Goal: Use online tool/utility: Use online tool/utility

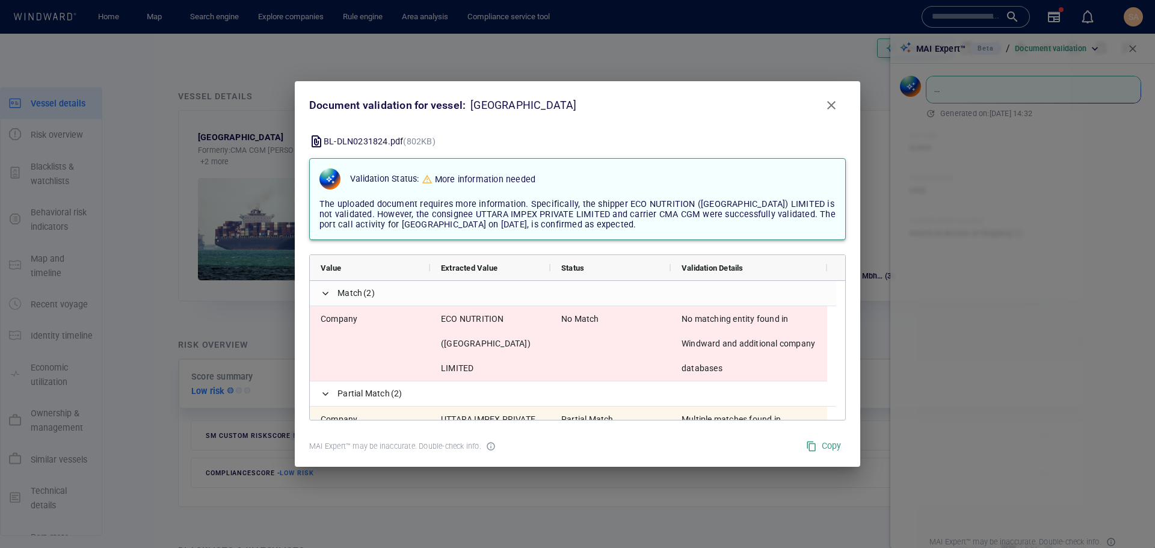
scroll to position [288, 0]
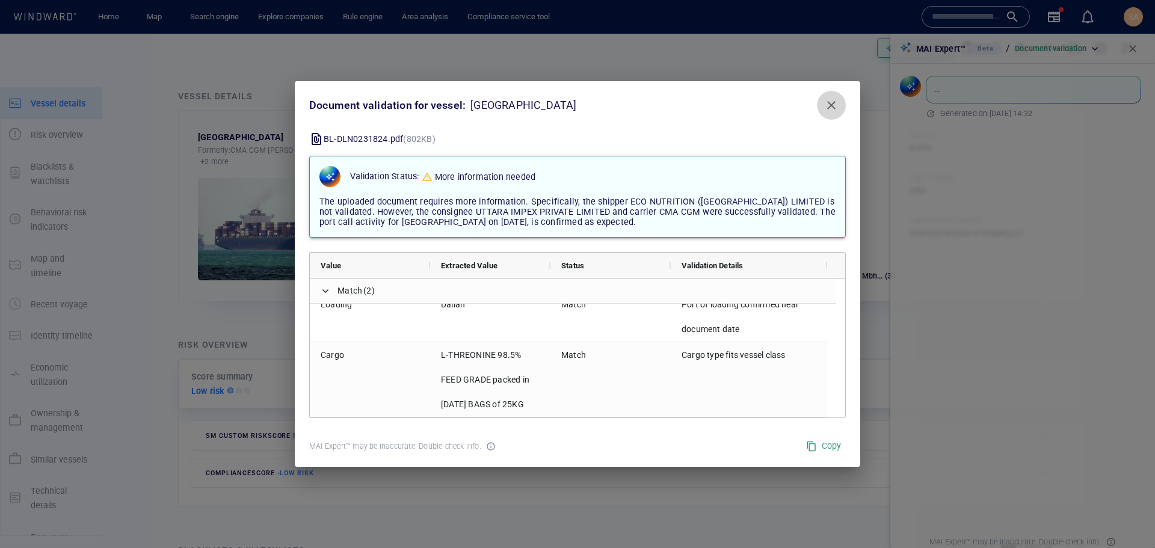
click at [834, 100] on span "Close" at bounding box center [831, 105] width 14 height 14
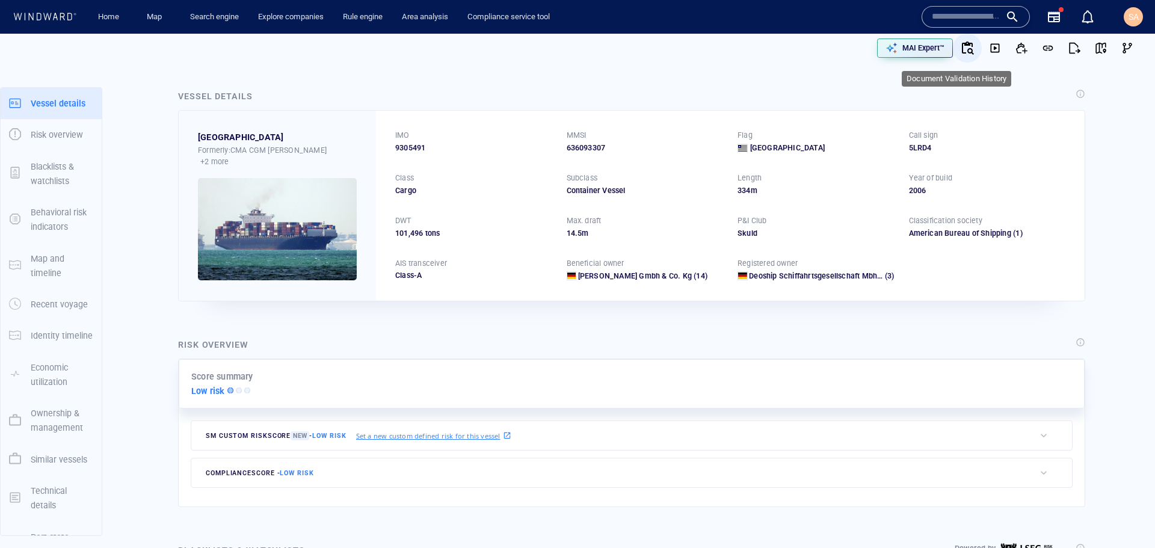
click at [960, 51] on icon "button" at bounding box center [967, 48] width 14 height 14
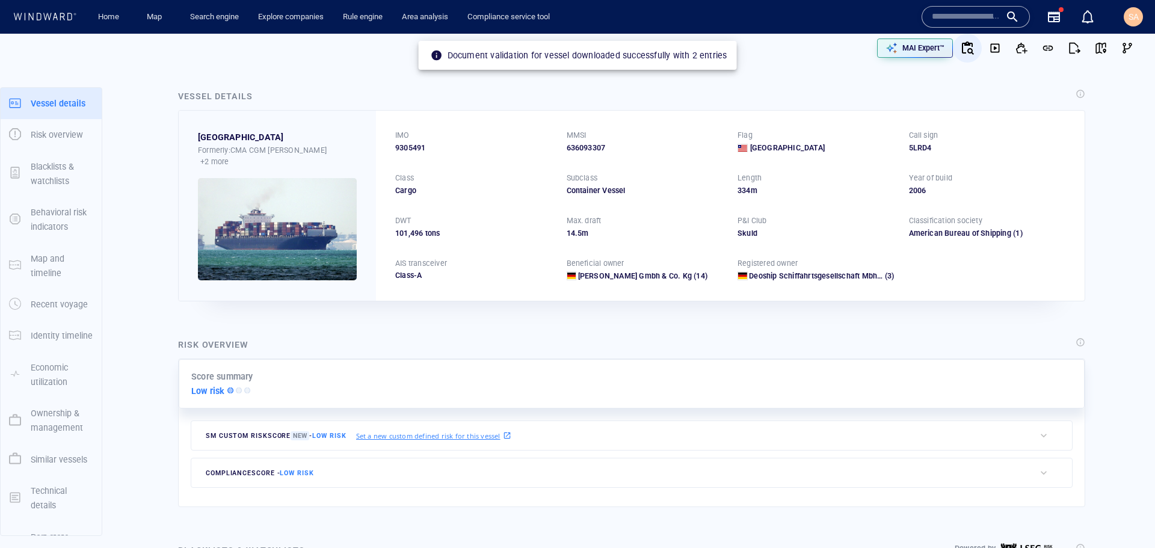
click at [641, 330] on div "Risk overview Score summary Low risk SM Custom risk score New - Low risk Set a …" at bounding box center [631, 422] width 926 height 189
click at [815, 60] on div "MAI Expert™" at bounding box center [857, 48] width 565 height 29
click at [888, 50] on icon "button" at bounding box center [891, 48] width 12 height 12
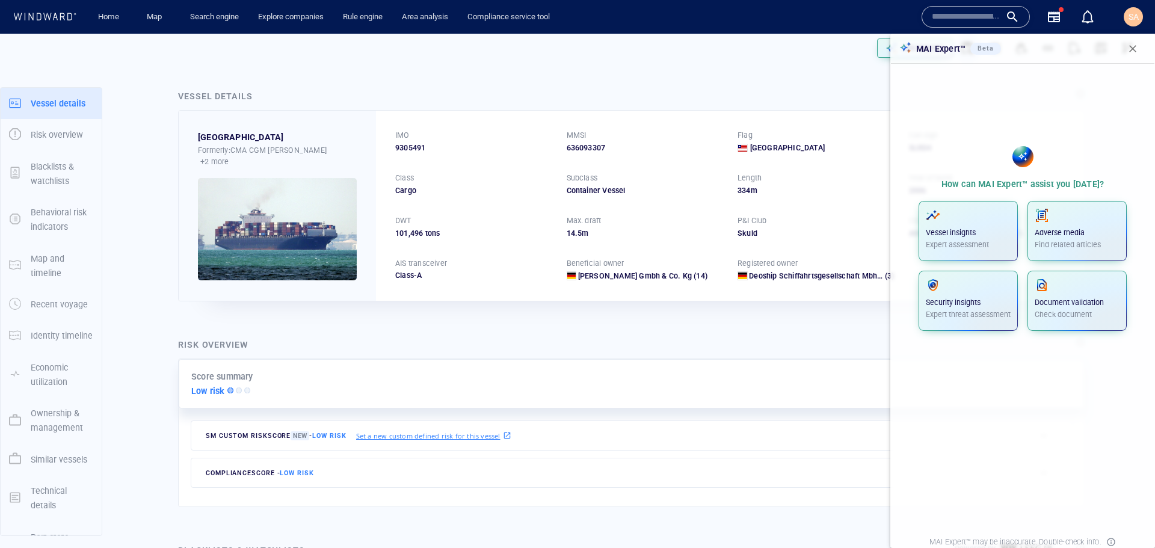
click at [934, 11] on input "text" at bounding box center [966, 17] width 69 height 18
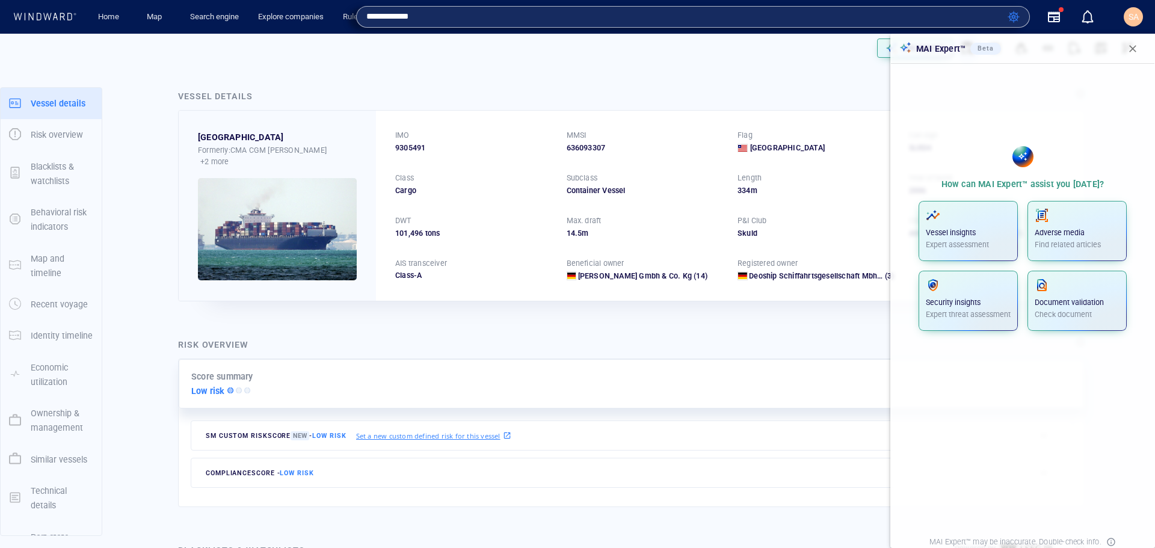
type input "**********"
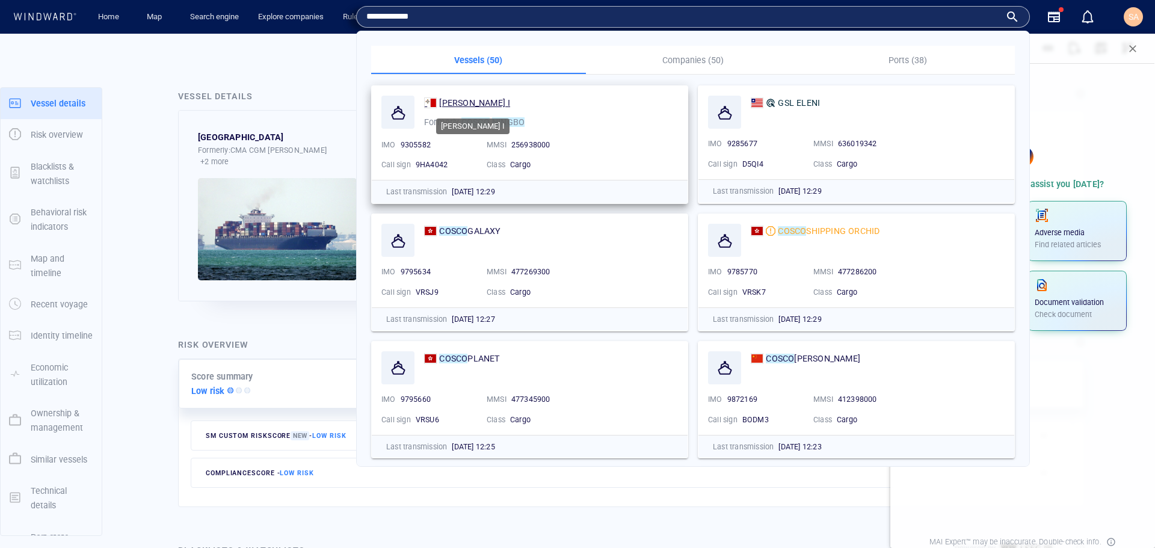
click at [467, 103] on span "[PERSON_NAME] I" at bounding box center [474, 103] width 71 height 10
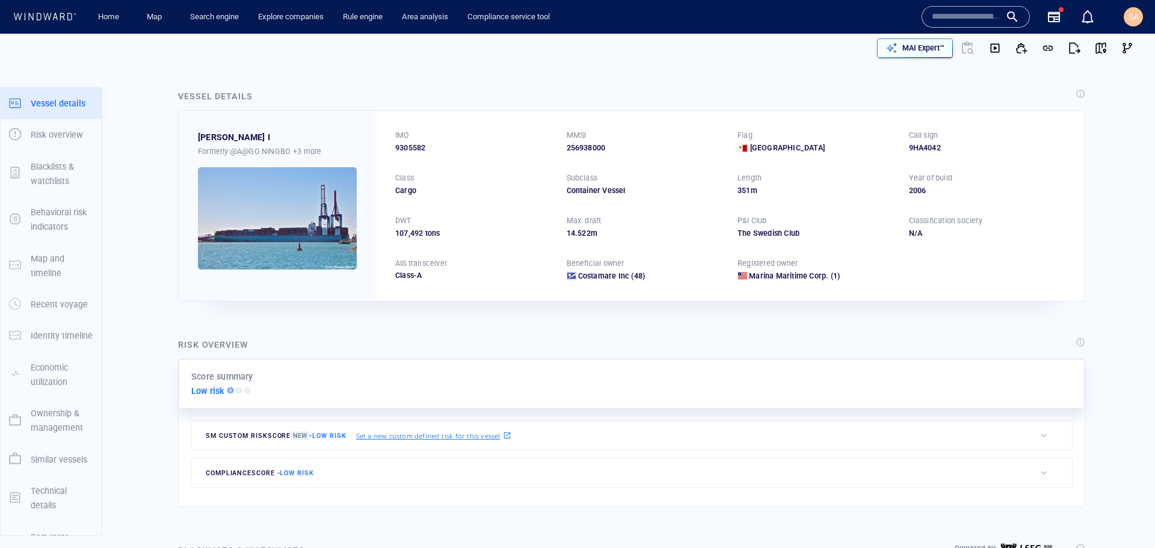
click at [902, 48] on p "MAI Expert™" at bounding box center [923, 48] width 42 height 11
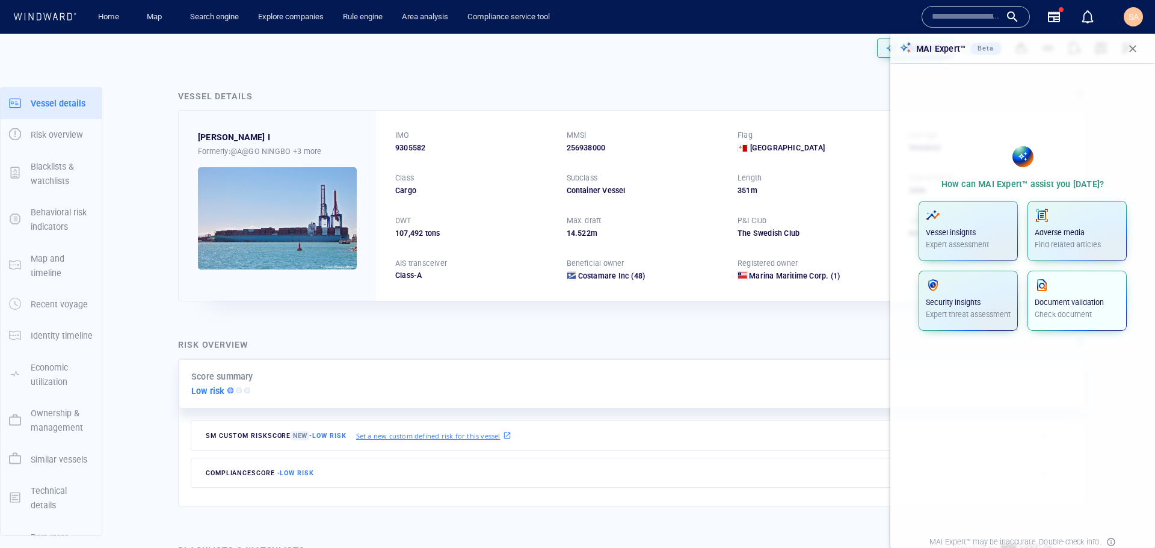
click at [1069, 309] on p "Check document" at bounding box center [1077, 314] width 85 height 11
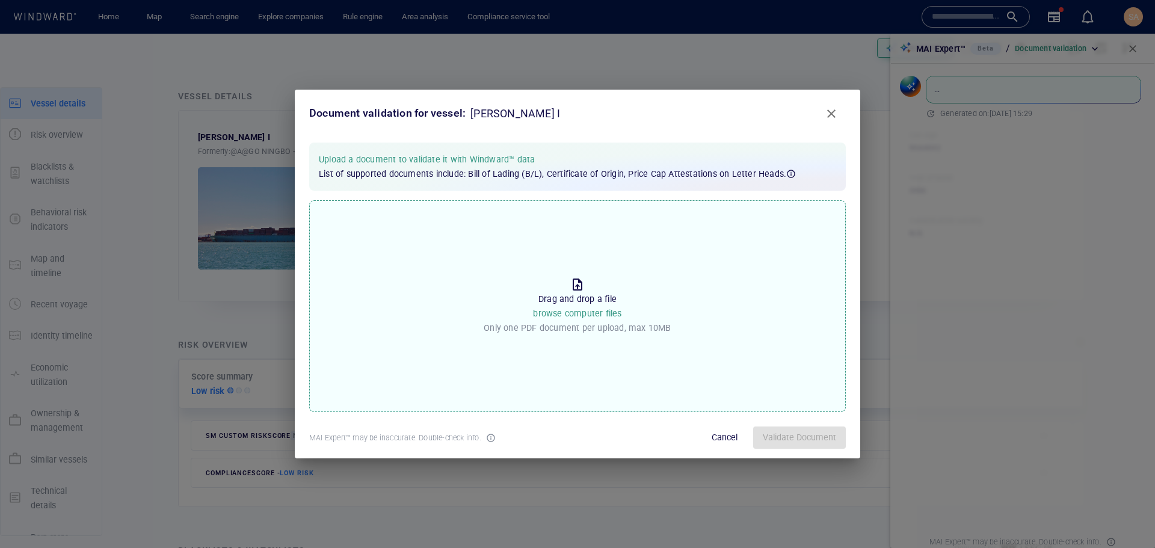
click at [587, 304] on p "Drag and drop a file browse computer files" at bounding box center [577, 306] width 88 height 29
click at [0, 0] on input "Drop the file to proceed Drag and drop a file browse computer files Only one PD…" at bounding box center [0, 0] width 0 height 0
click at [774, 432] on span "Validate Document" at bounding box center [799, 437] width 73 height 15
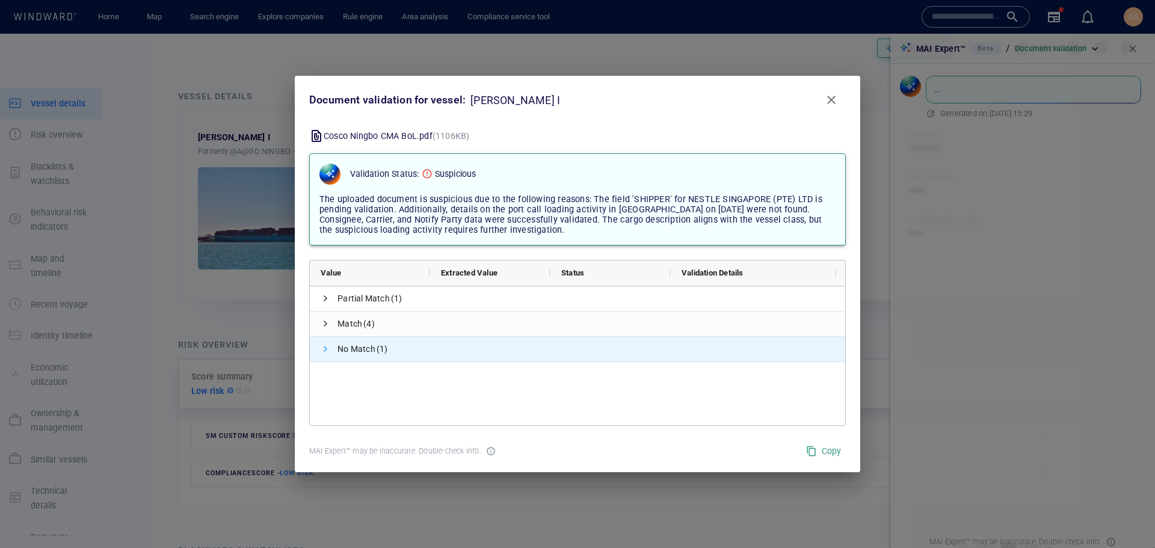
click at [323, 348] on span at bounding box center [326, 349] width 10 height 10
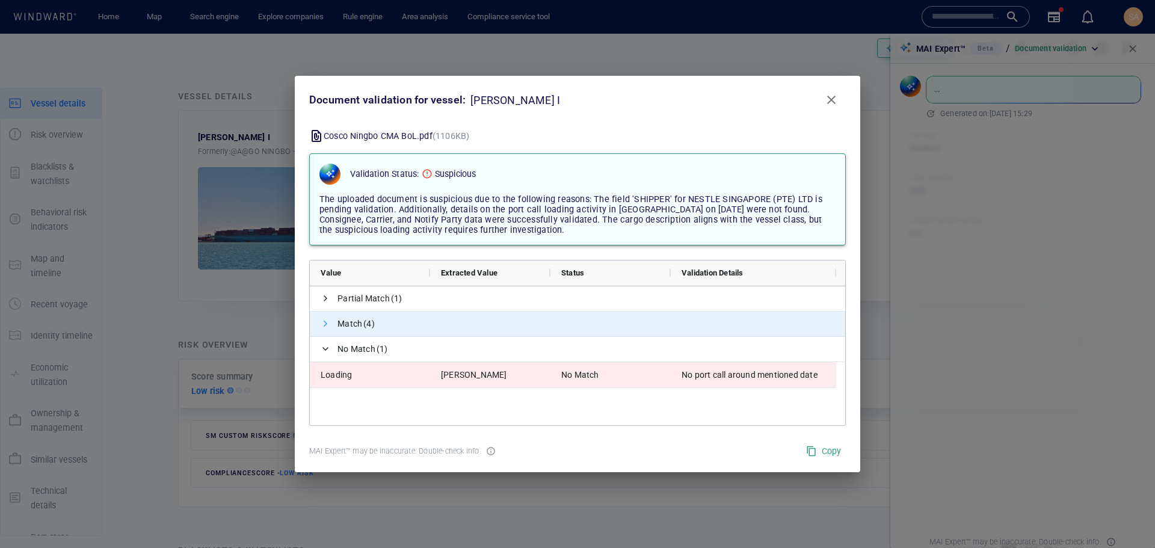
click at [322, 322] on span at bounding box center [326, 324] width 10 height 10
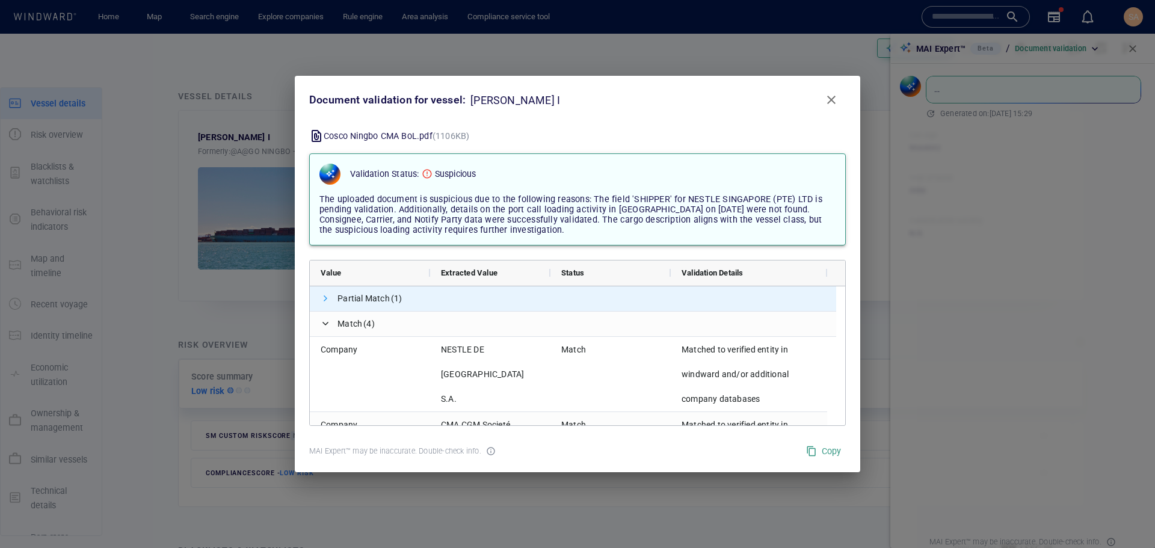
click at [327, 303] on span at bounding box center [326, 299] width 10 height 10
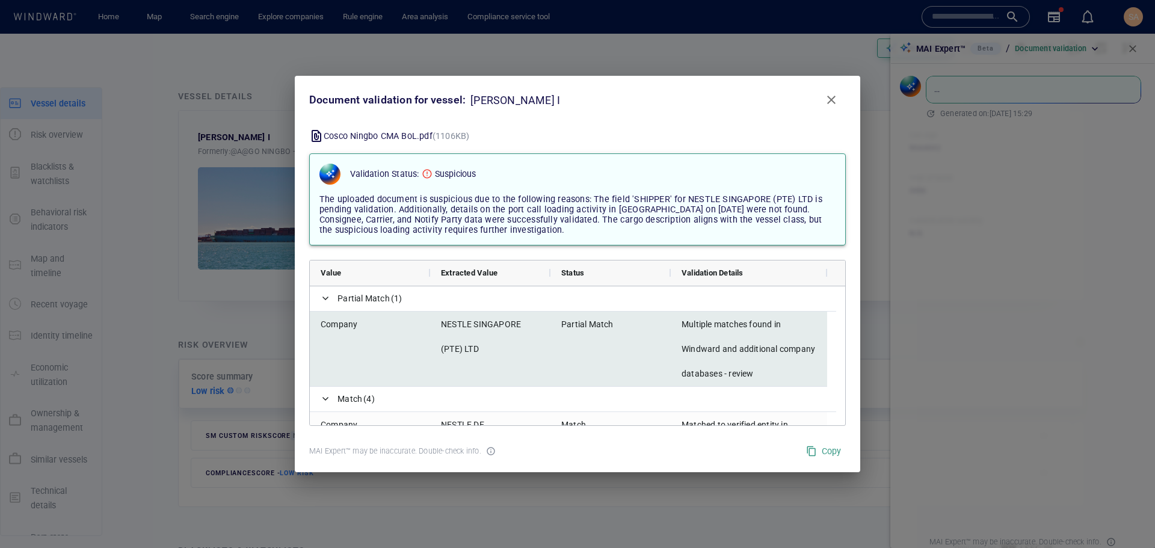
click at [756, 375] on span "Multiple matches found in Windward and additional company databases - review" at bounding box center [749, 349] width 135 height 74
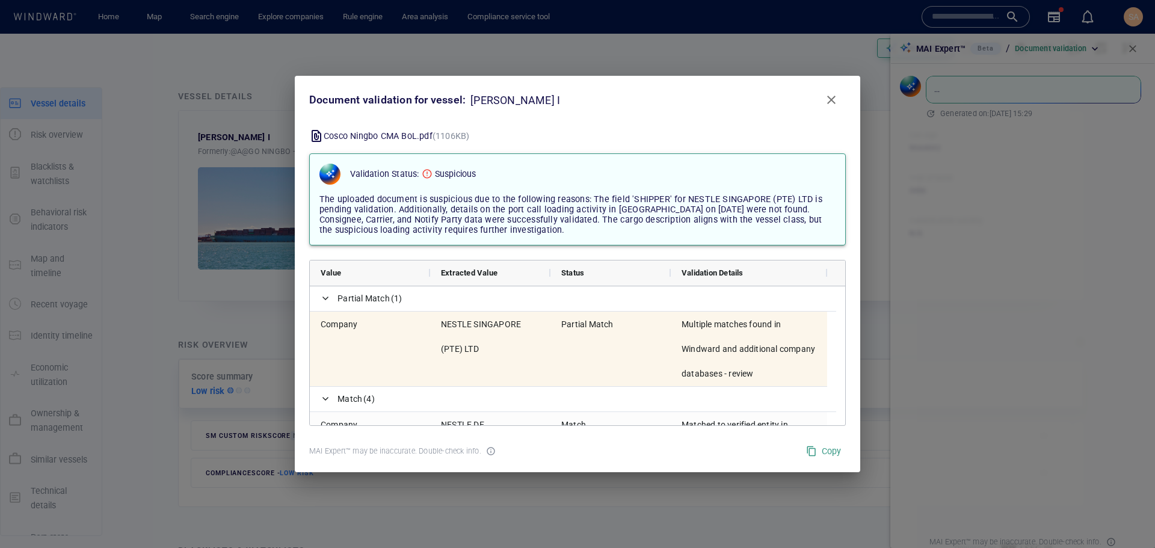
scroll to position [5, 0]
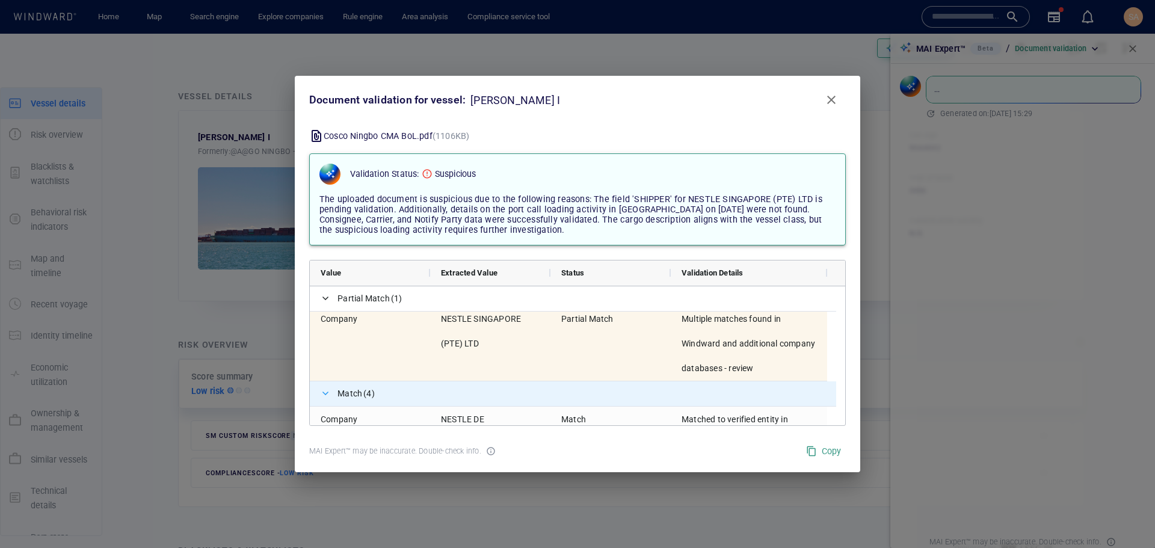
click at [327, 395] on span at bounding box center [326, 394] width 10 height 10
click at [321, 401] on span at bounding box center [326, 393] width 10 height 25
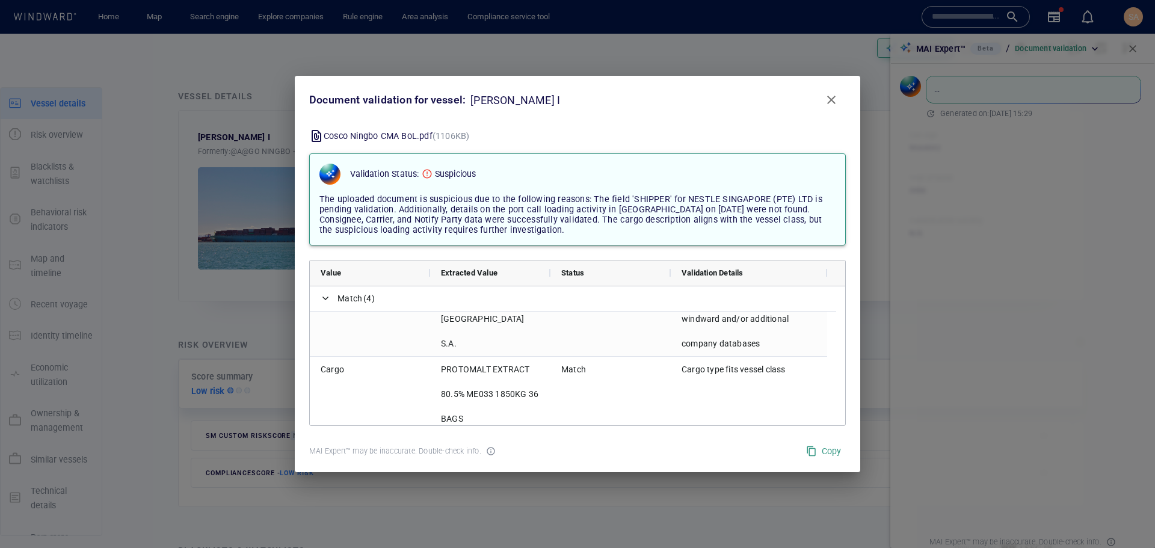
scroll to position [363, 0]
